Goal: Transaction & Acquisition: Purchase product/service

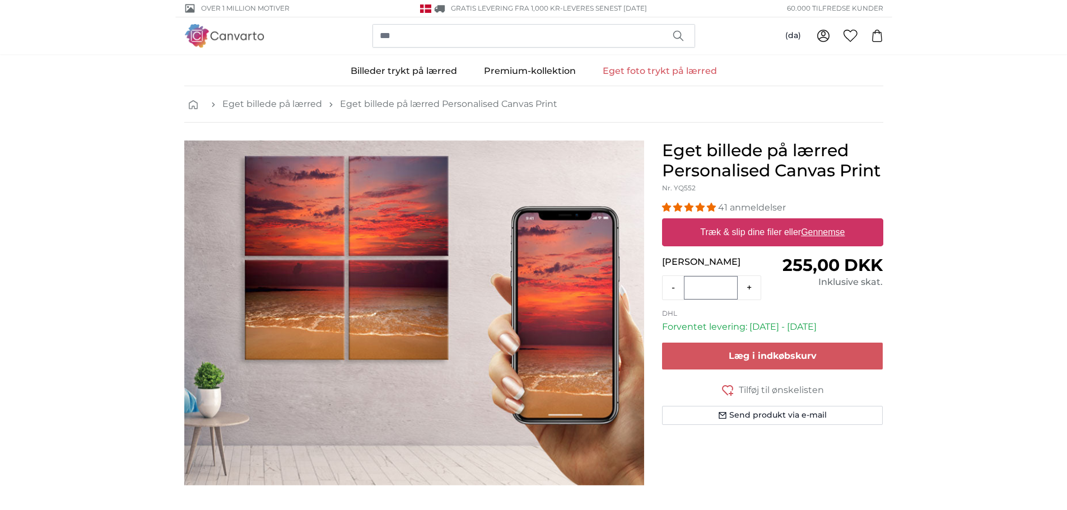
click at [827, 233] on u "Gennemse" at bounding box center [823, 232] width 44 height 10
click at [827, 222] on input "Træk & slip dine filer eller Gennemse" at bounding box center [772, 219] width 221 height 3
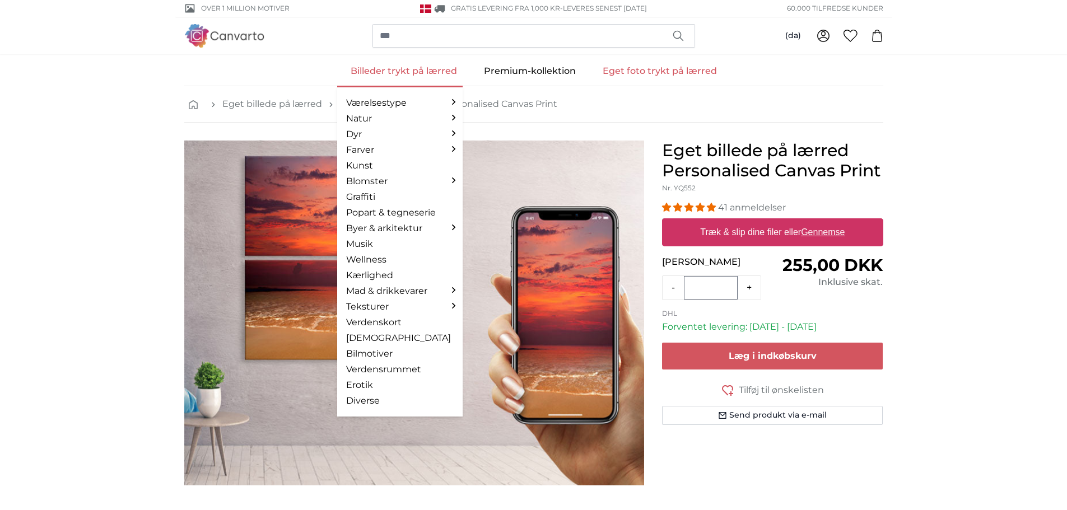
click at [390, 73] on link "Billeder trykt på lærred" at bounding box center [403, 71] width 133 height 29
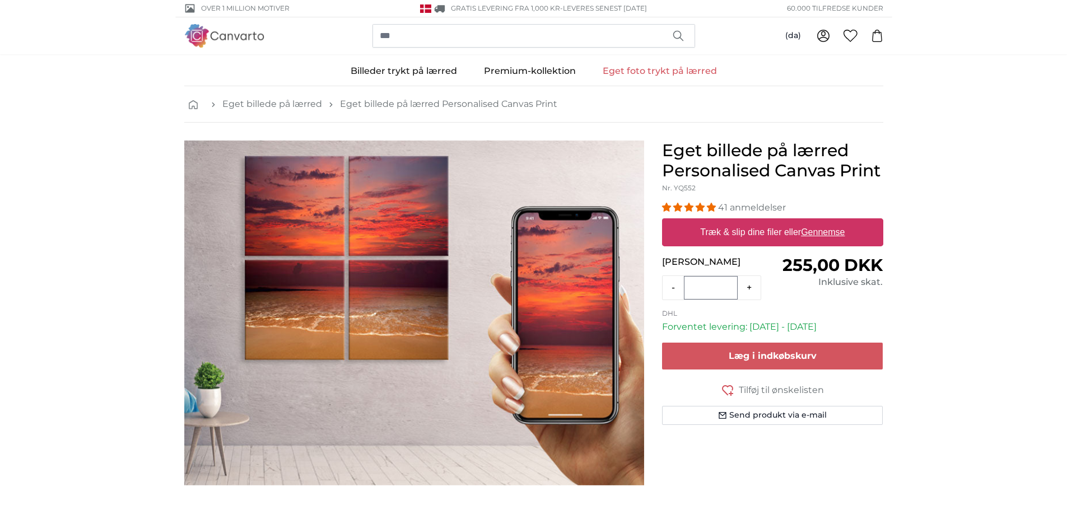
click at [738, 233] on label "Træk & slip dine filer eller Gennemse" at bounding box center [772, 232] width 153 height 22
click at [738, 222] on input "Træk & slip dine filer eller Gennemse" at bounding box center [772, 219] width 221 height 3
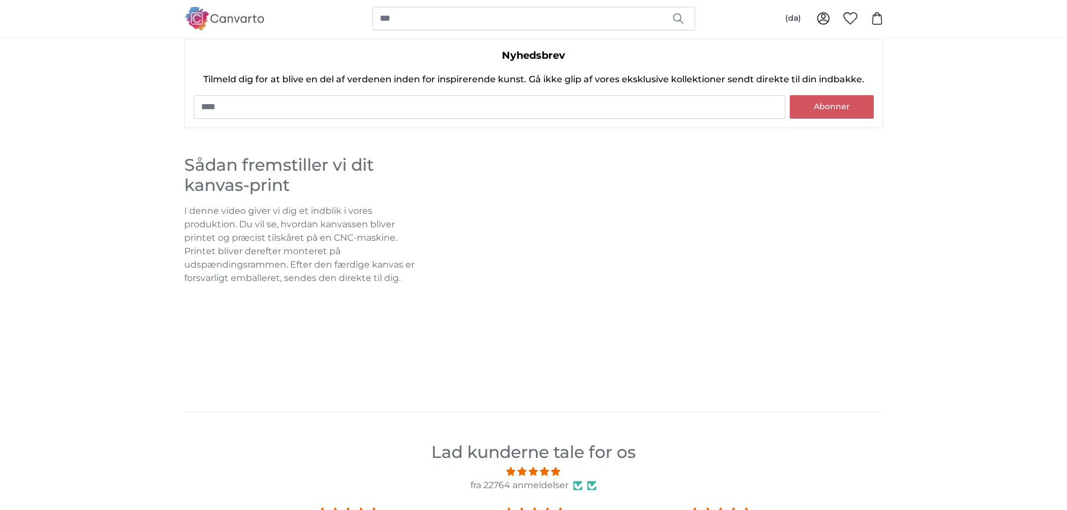
scroll to position [770, 0]
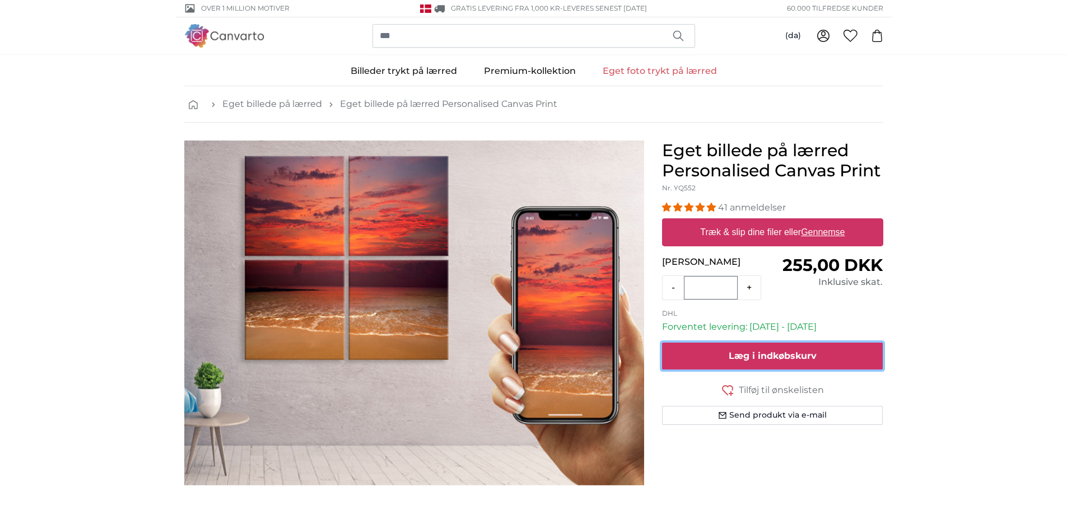
click at [758, 356] on span "Læg i indkøbskurv" at bounding box center [773, 356] width 88 height 11
